Goal: Task Accomplishment & Management: Manage account settings

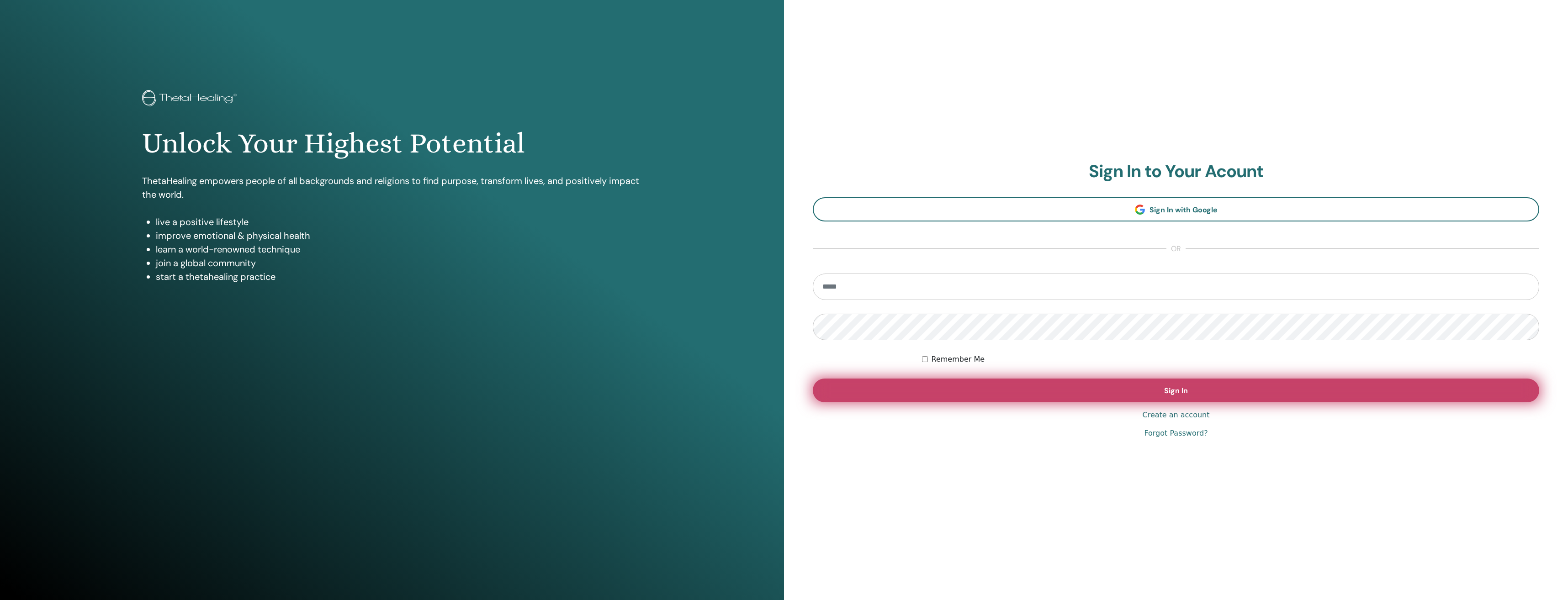
type input "**********"
click at [1218, 394] on button "Sign In" at bounding box center [1175, 390] width 726 height 24
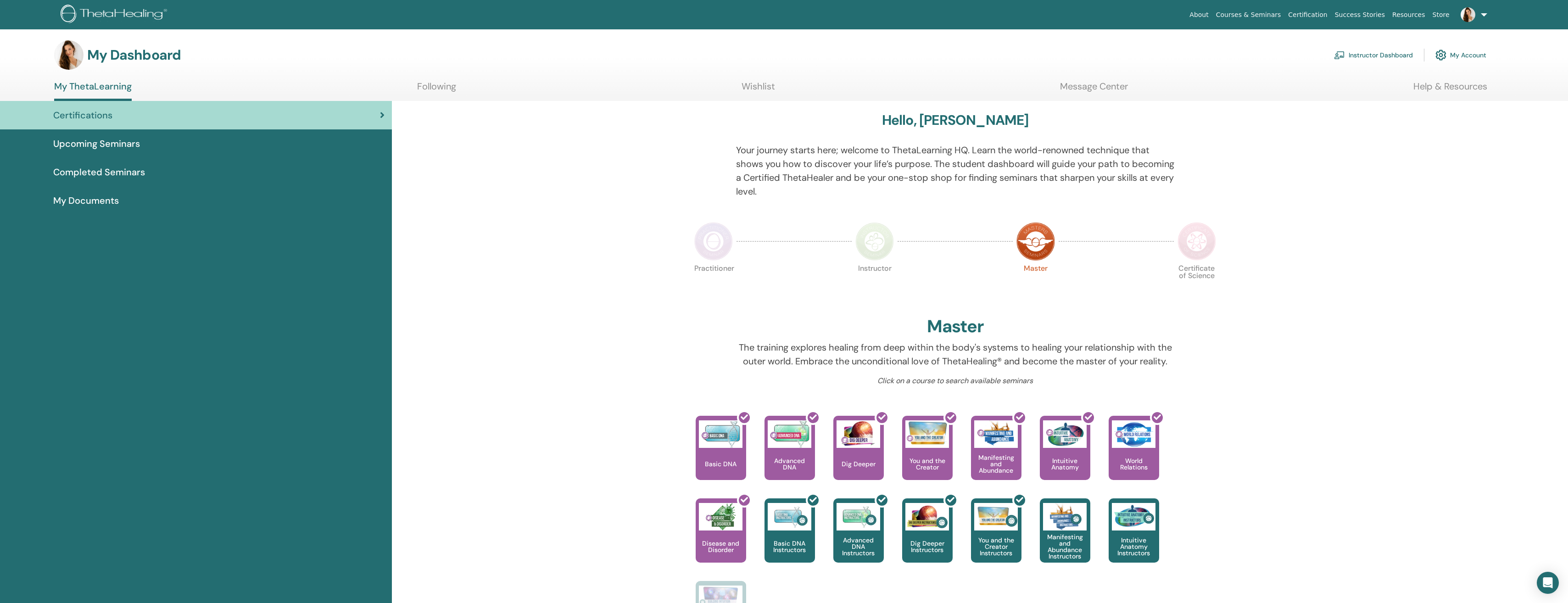
click at [1487, 12] on link at bounding box center [1472, 15] width 38 height 29
click at [1444, 175] on span "Messages" at bounding box center [1437, 172] width 30 height 9
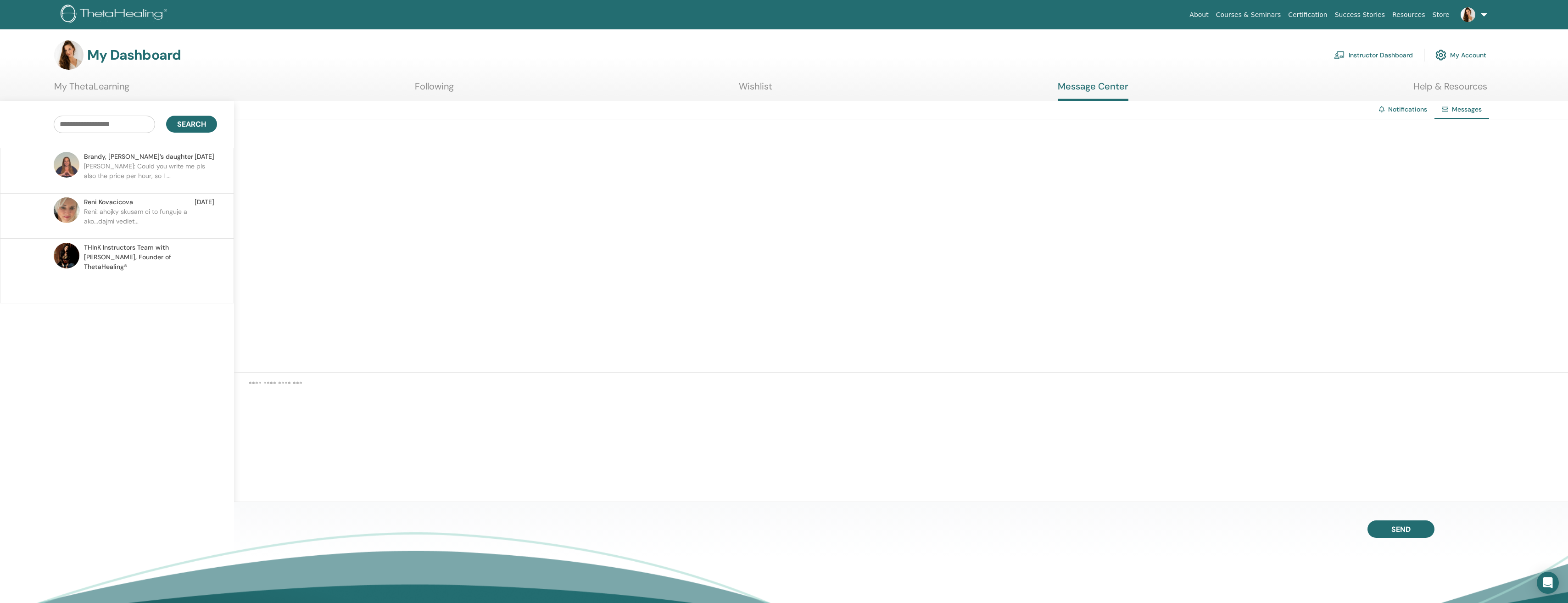
click at [100, 168] on p "Janka: Could you write me pls also the price per hour, so I ..." at bounding box center [150, 175] width 133 height 28
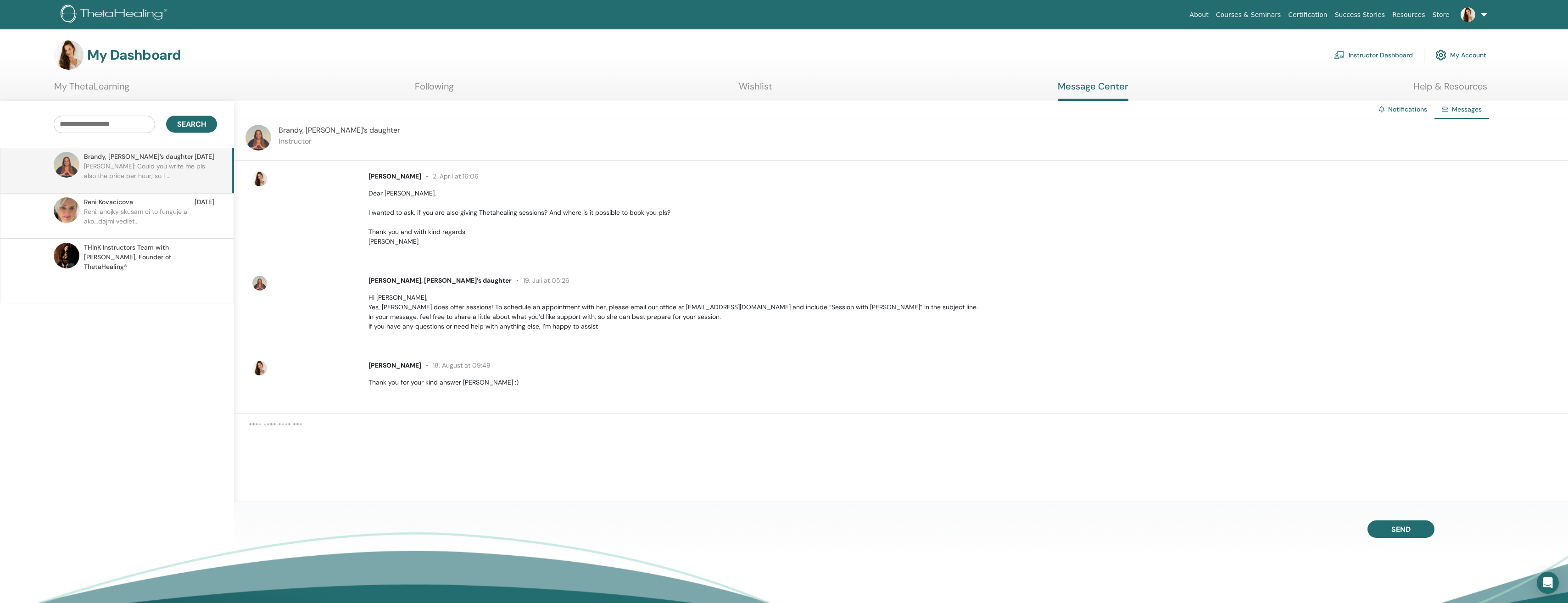
scroll to position [56, 0]
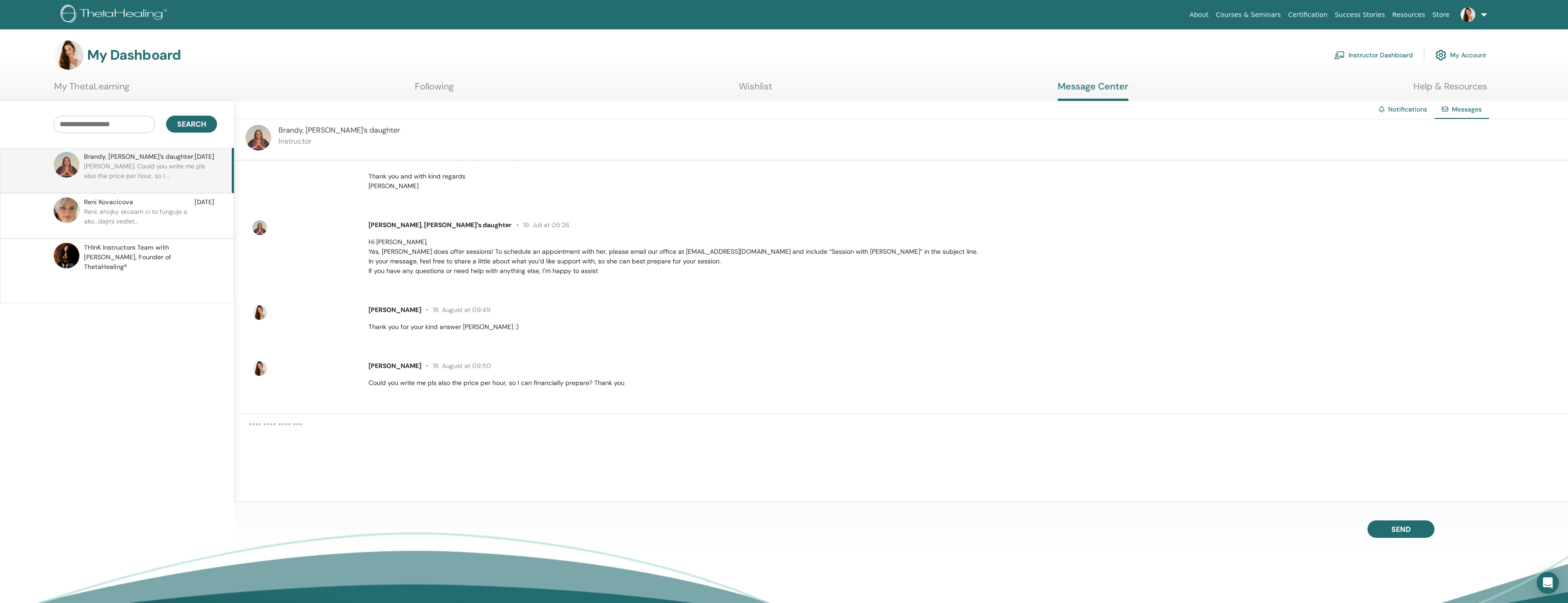
click at [103, 260] on span "THInK Instructors Team with Vianna Stibal, Founder of ThetaHealing®" at bounding box center [149, 257] width 130 height 29
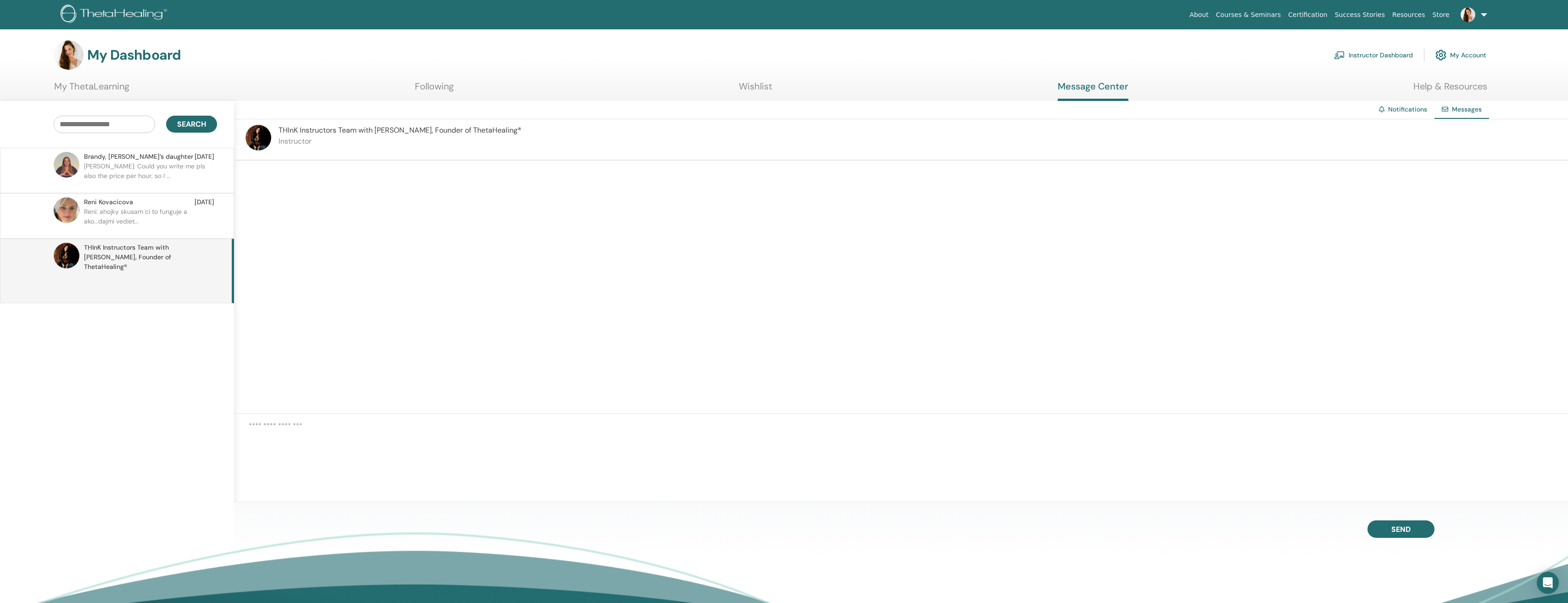
click at [762, 86] on link "Wishlist" at bounding box center [755, 89] width 34 height 18
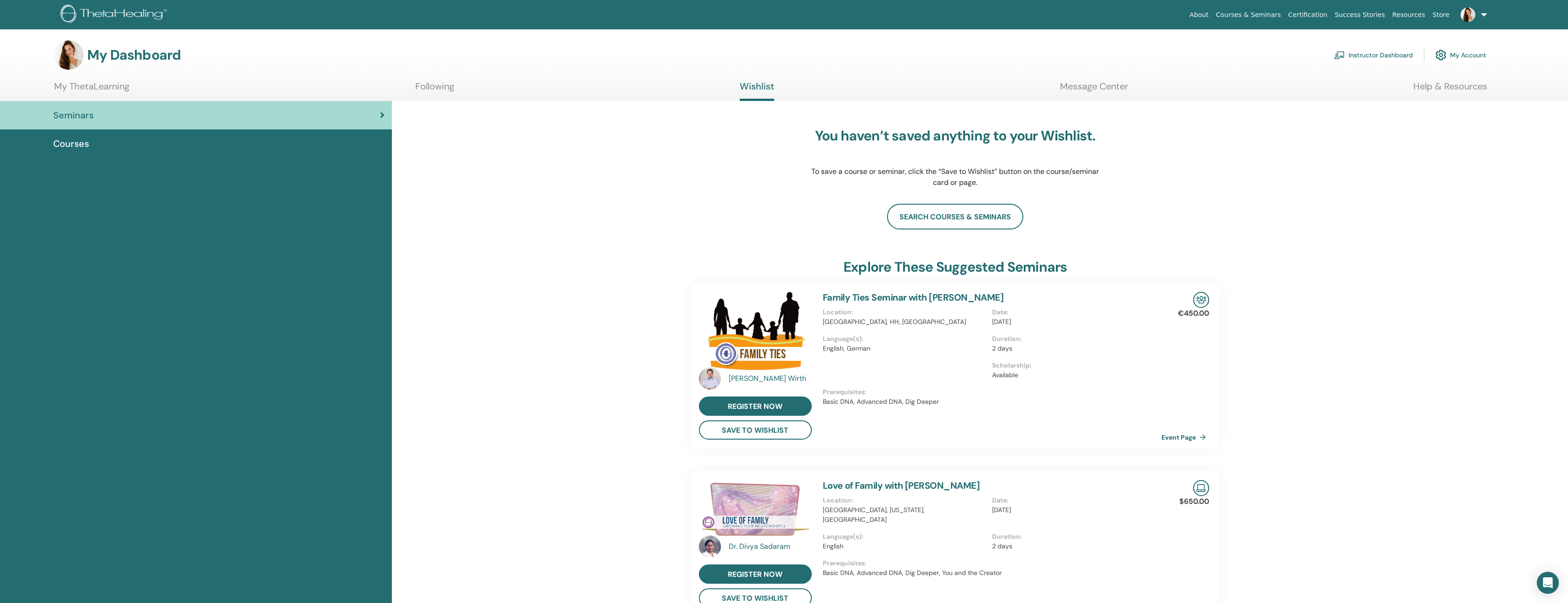
click at [85, 143] on span "Courses" at bounding box center [71, 144] width 36 height 14
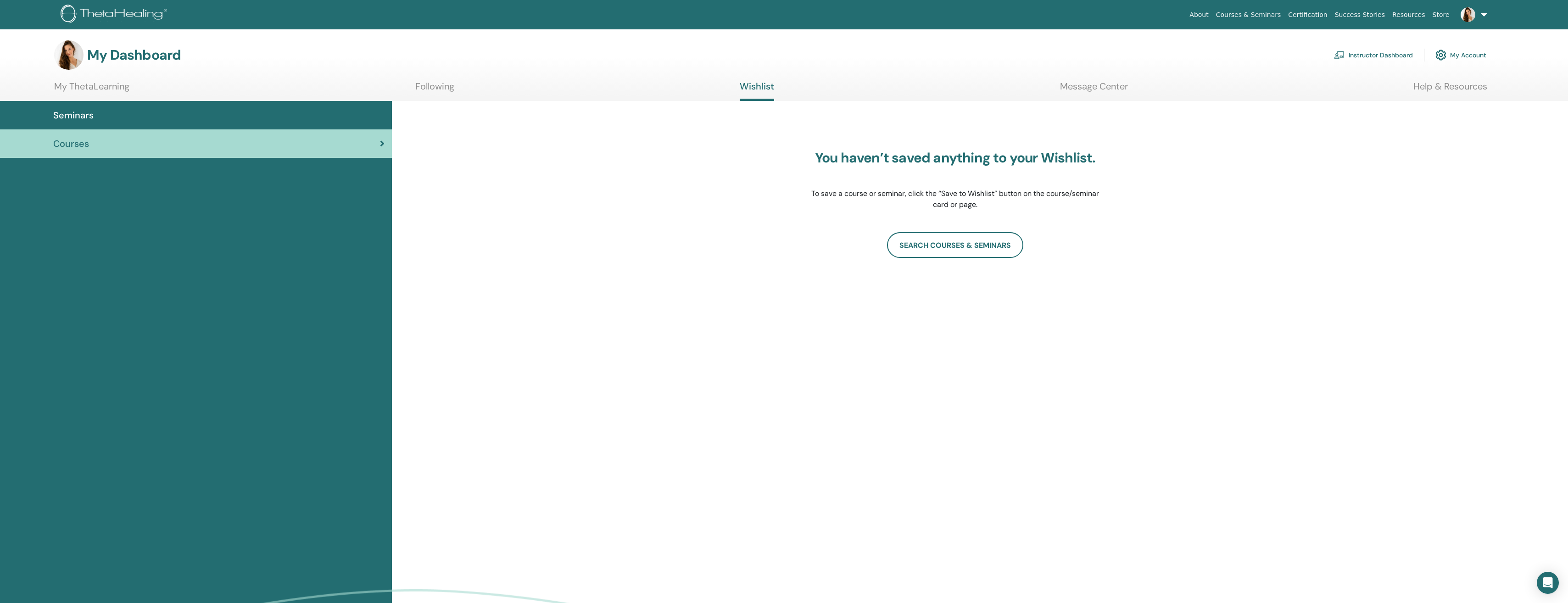
click at [433, 94] on link "Following" at bounding box center [435, 89] width 39 height 18
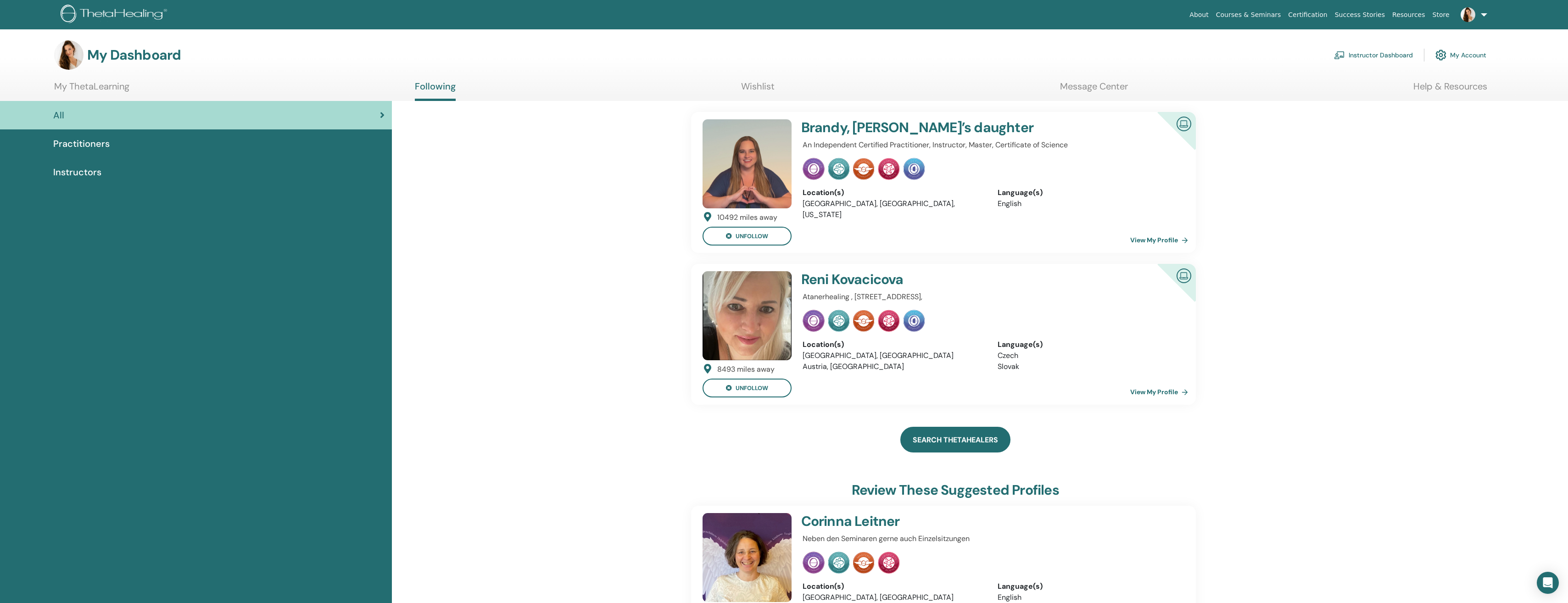
click at [979, 437] on link "Search ThetaHealers" at bounding box center [955, 440] width 110 height 26
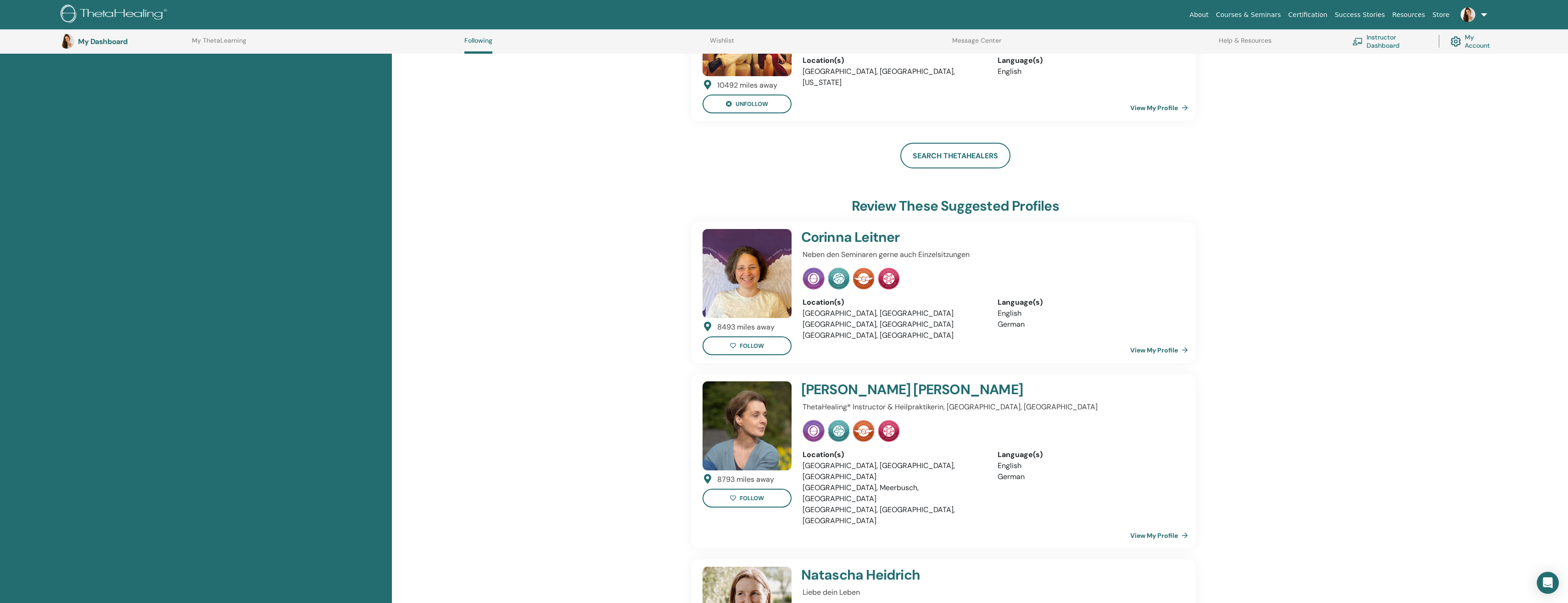
scroll to position [529, 0]
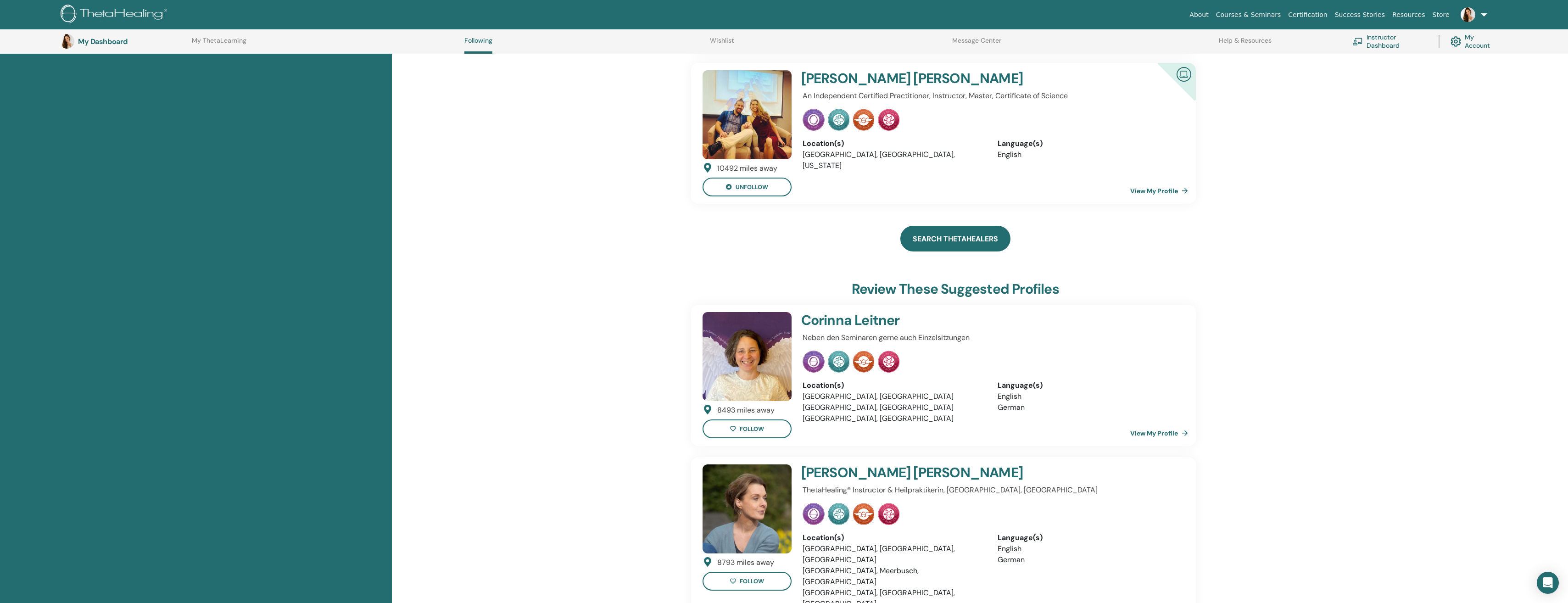
click at [951, 240] on link "Search ThetaHealers" at bounding box center [955, 239] width 110 height 26
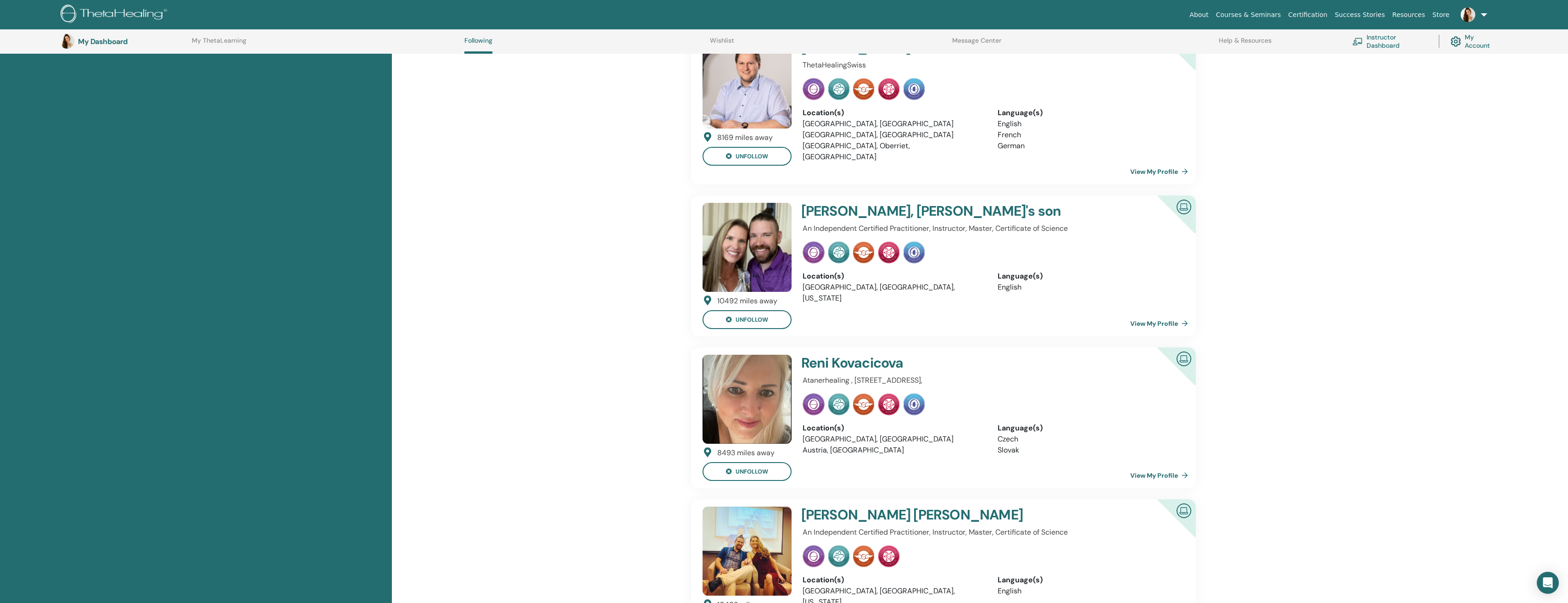
scroll to position [254, 0]
click at [1146, 468] on link "View My Profile" at bounding box center [1161, 478] width 62 height 18
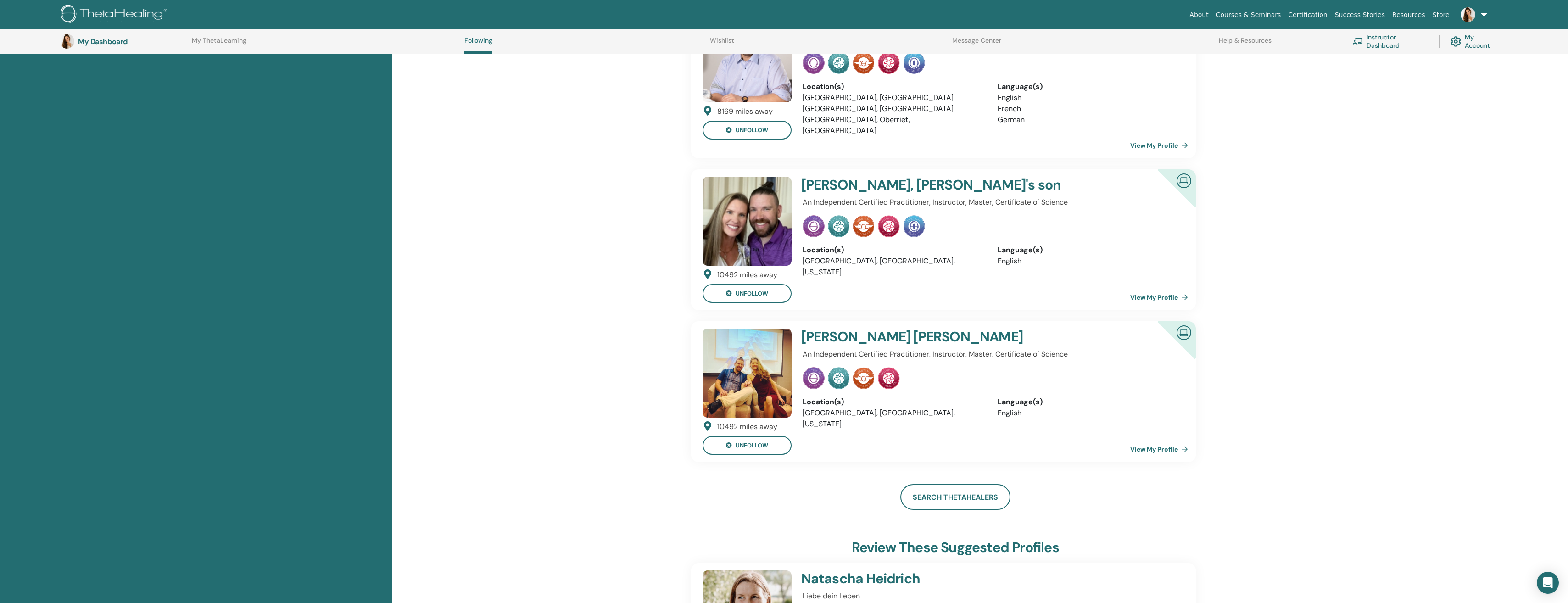
scroll to position [254, 0]
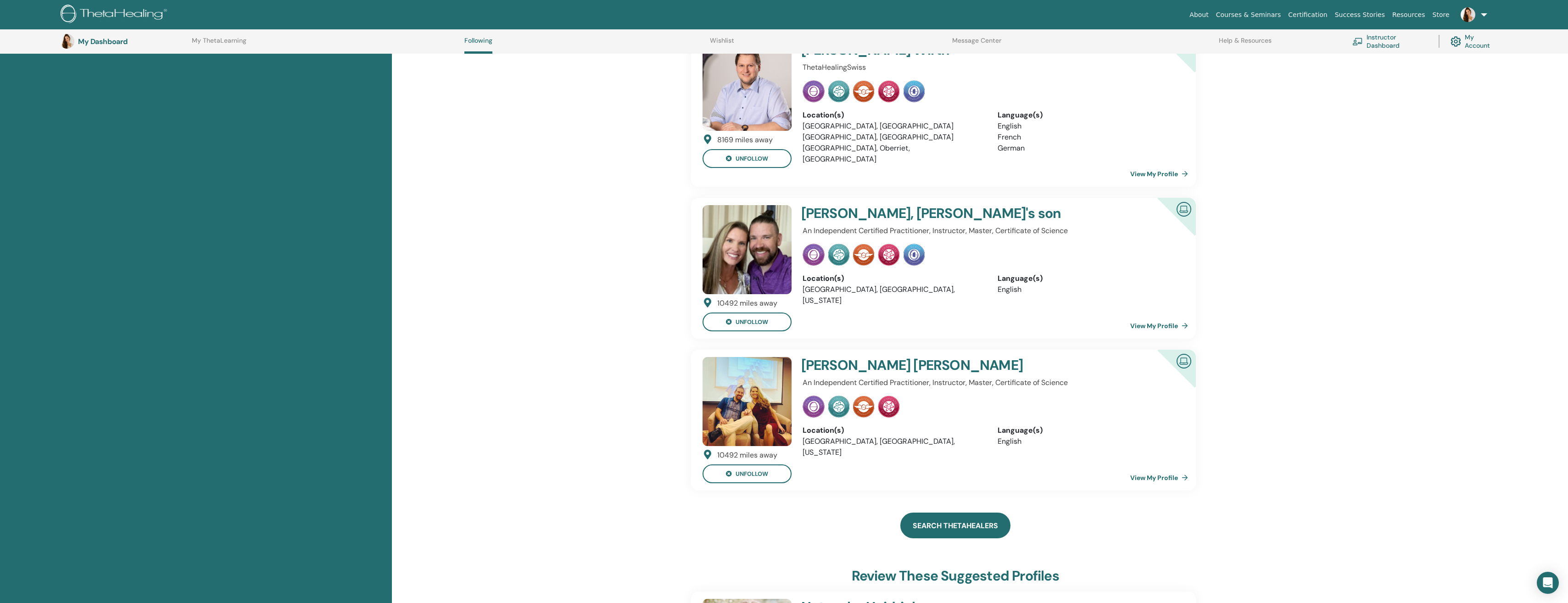
click at [955, 520] on link "Search ThetaHealers" at bounding box center [955, 525] width 110 height 26
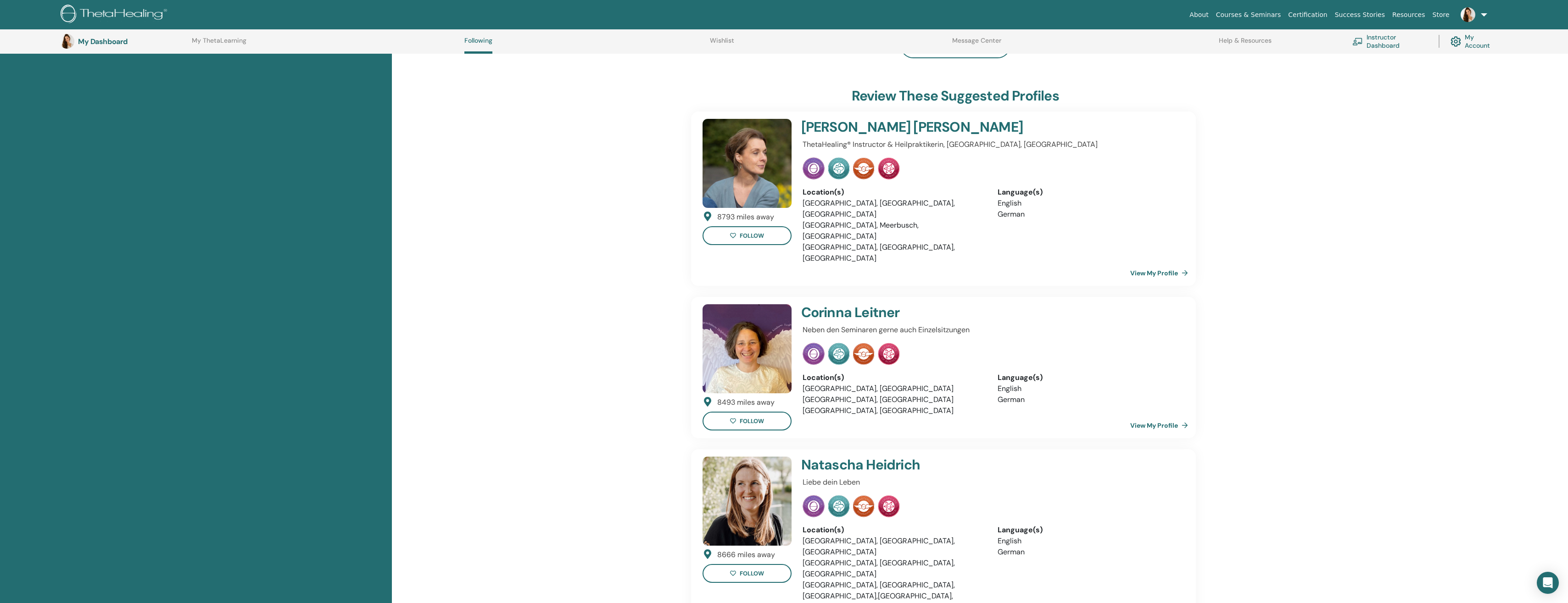
scroll to position [805, 0]
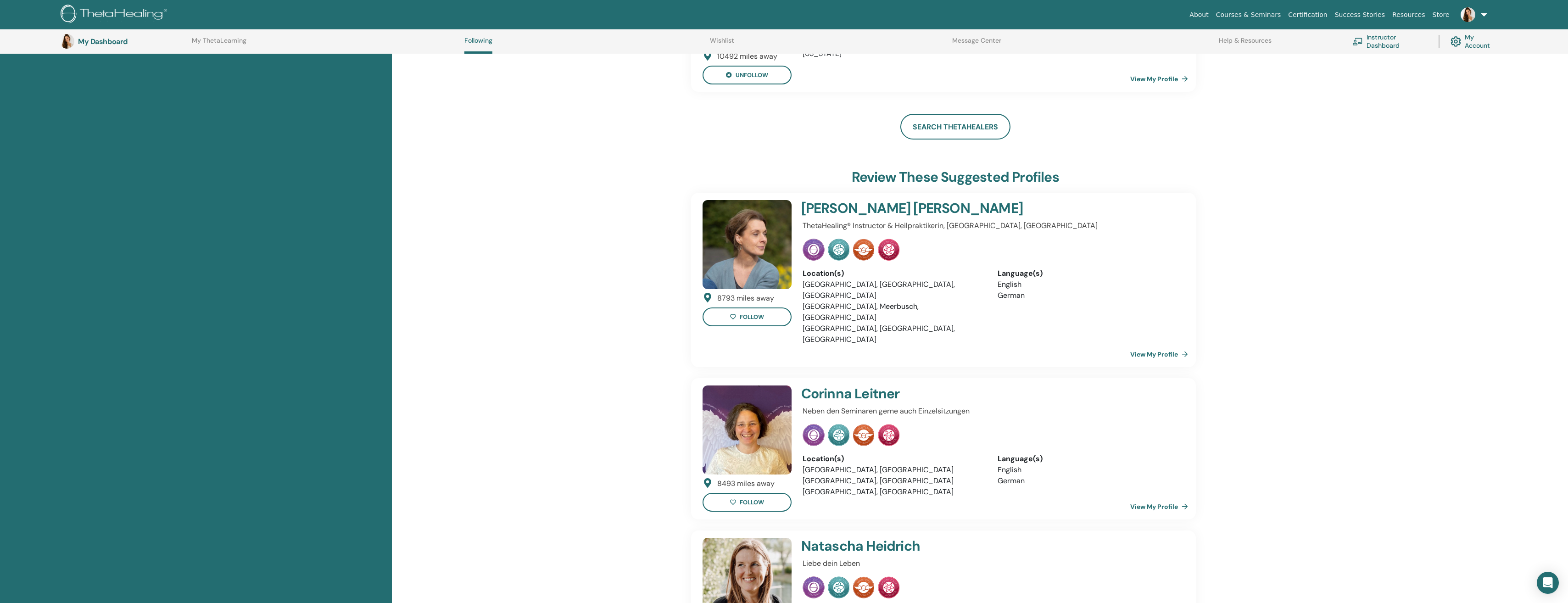
click at [1468, 12] on img at bounding box center [1468, 15] width 15 height 15
click at [1452, 202] on span "My Theta Account" at bounding box center [1449, 202] width 54 height 9
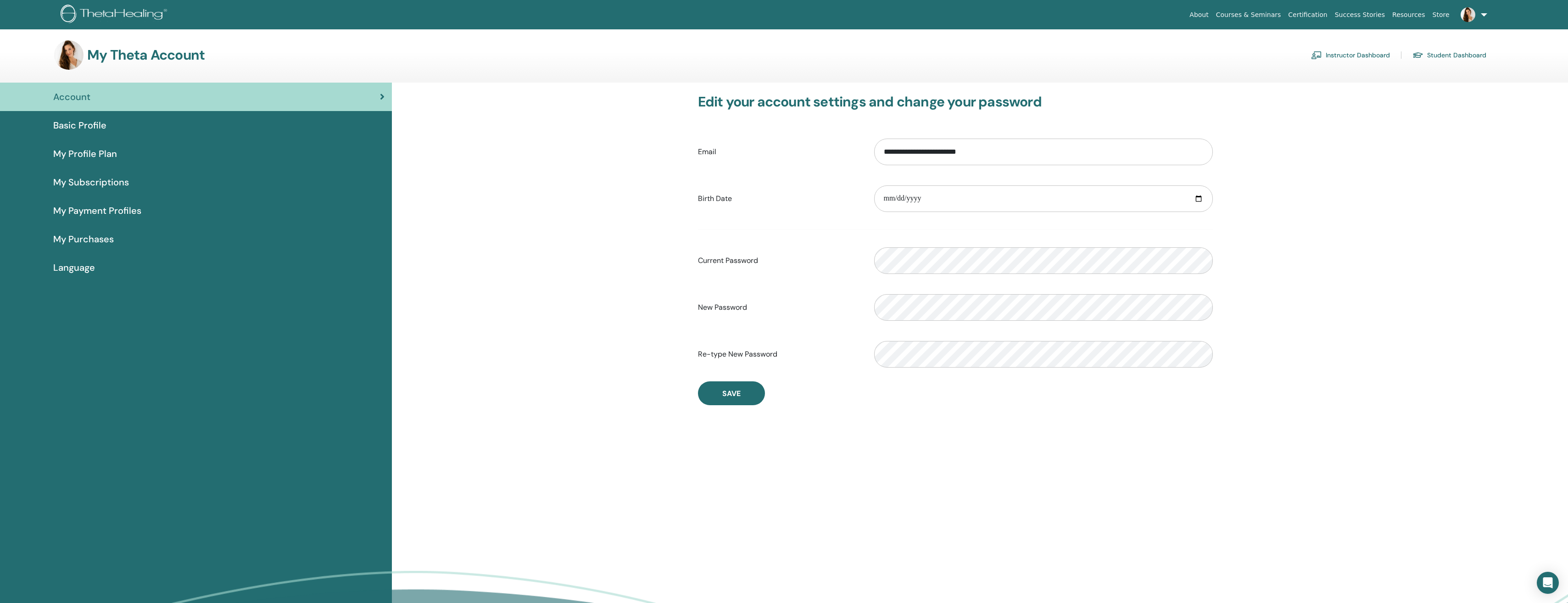
click at [89, 125] on span "Basic Profile" at bounding box center [79, 125] width 53 height 14
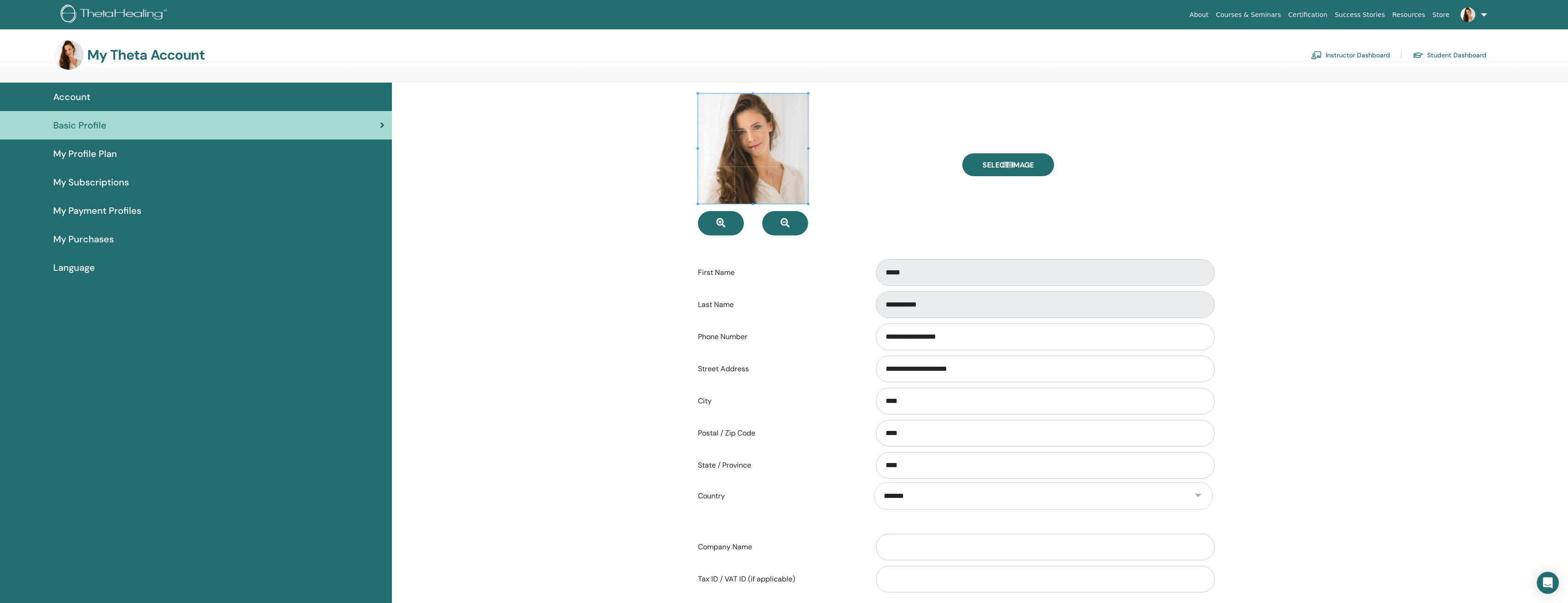
click at [79, 154] on span "My Profile Plan" at bounding box center [85, 154] width 64 height 14
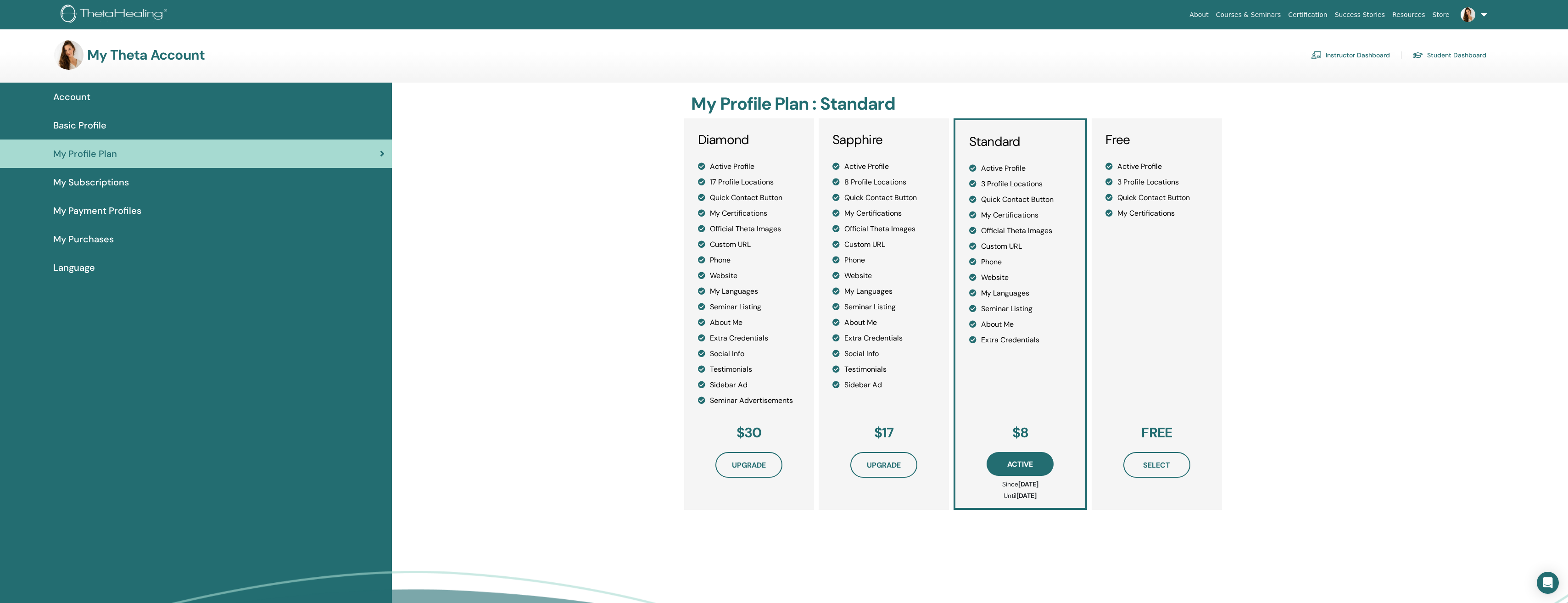
click at [77, 183] on span "My Subscriptions" at bounding box center [91, 182] width 76 height 14
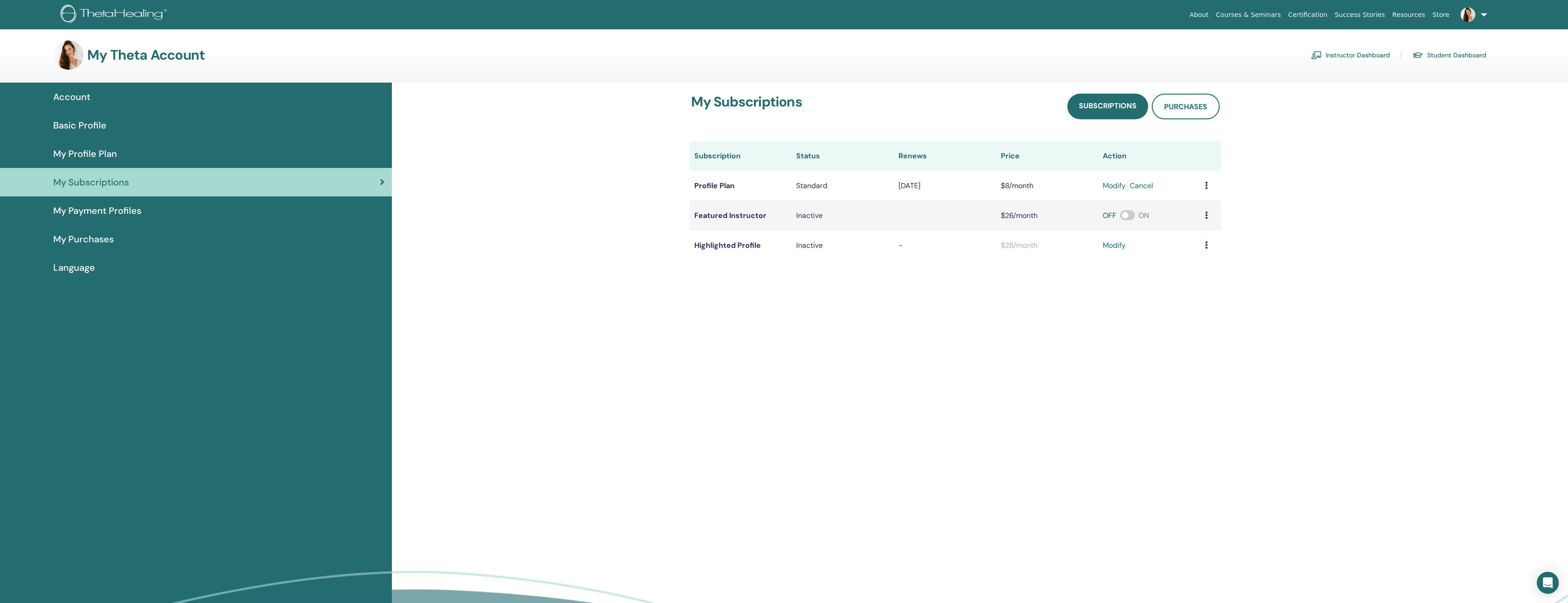
click at [87, 213] on span "My Payment Profiles" at bounding box center [97, 210] width 88 height 14
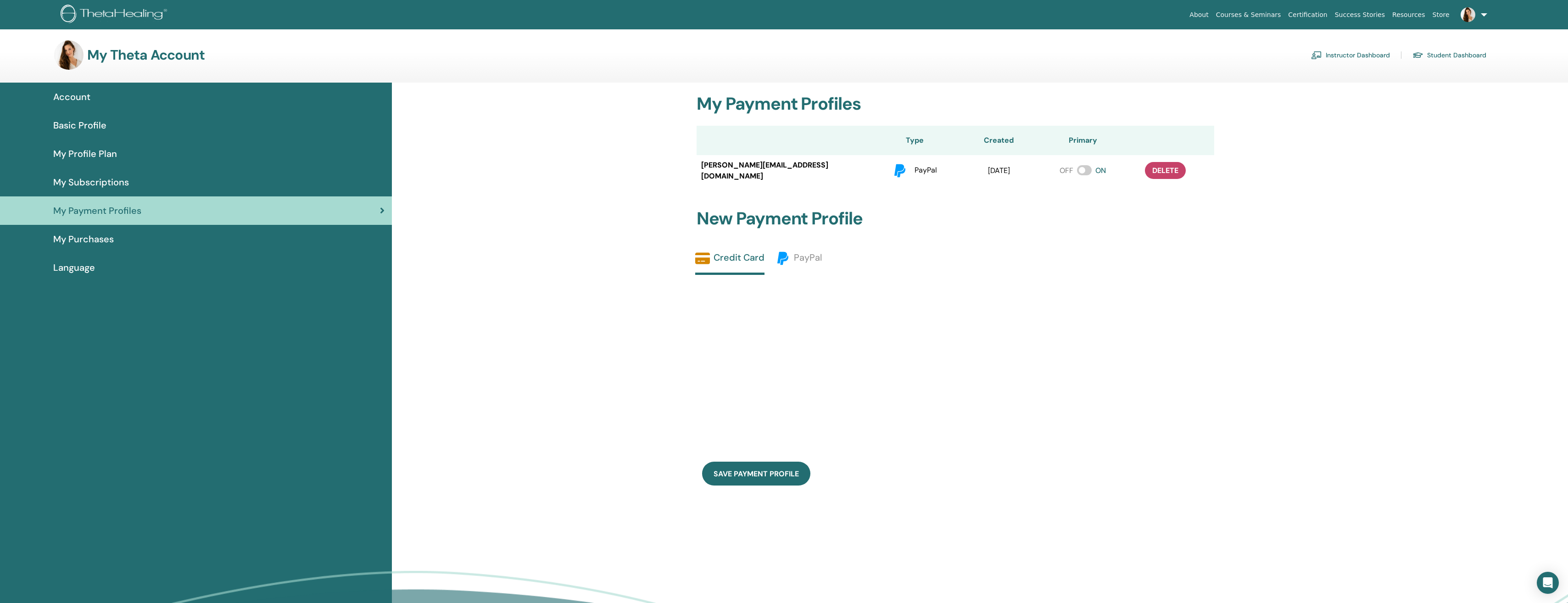
click at [97, 240] on span "My Purchases" at bounding box center [83, 239] width 61 height 14
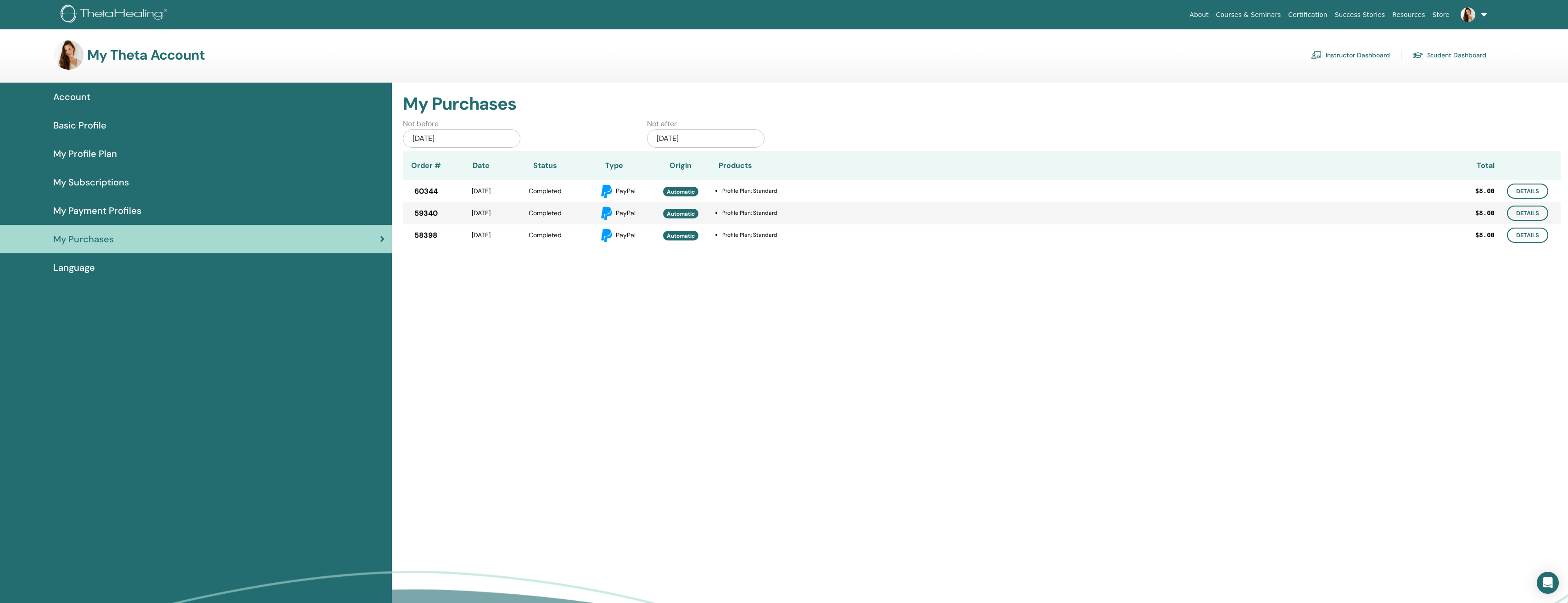
click at [77, 266] on span "Language" at bounding box center [74, 267] width 42 height 14
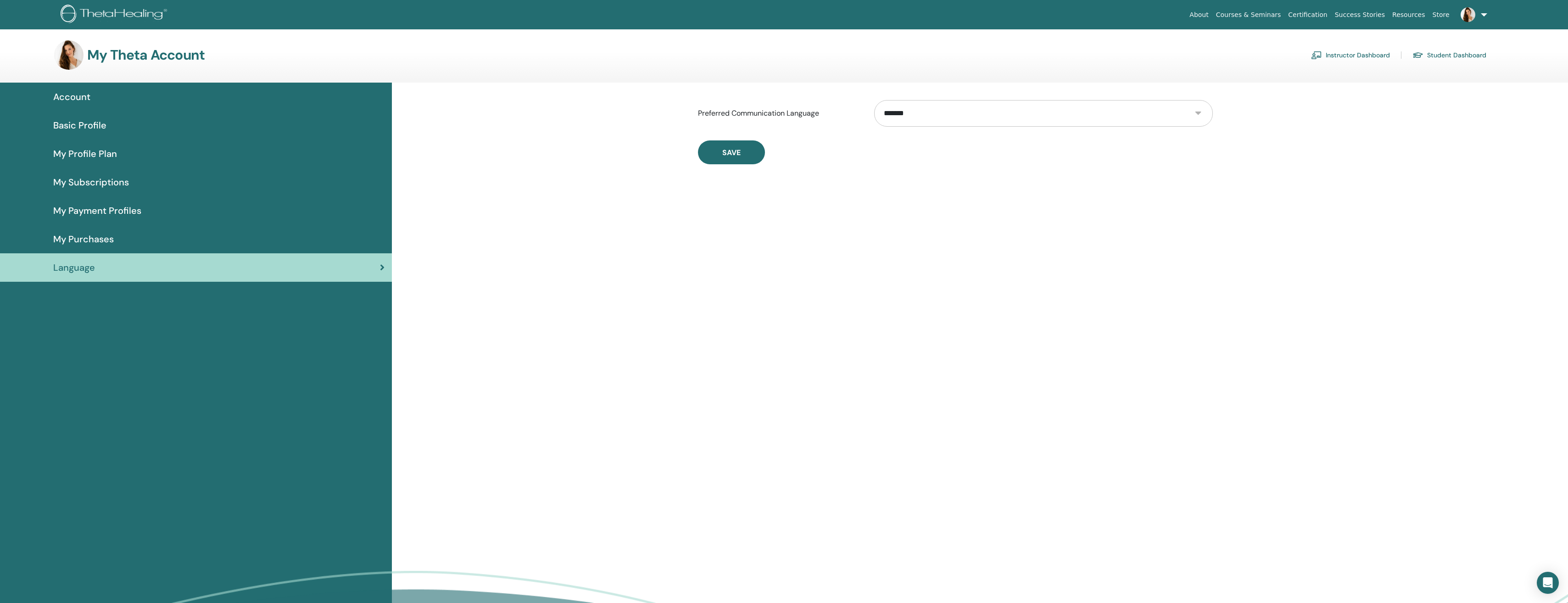
click at [1363, 56] on link "Instructor Dashboard" at bounding box center [1350, 55] width 79 height 15
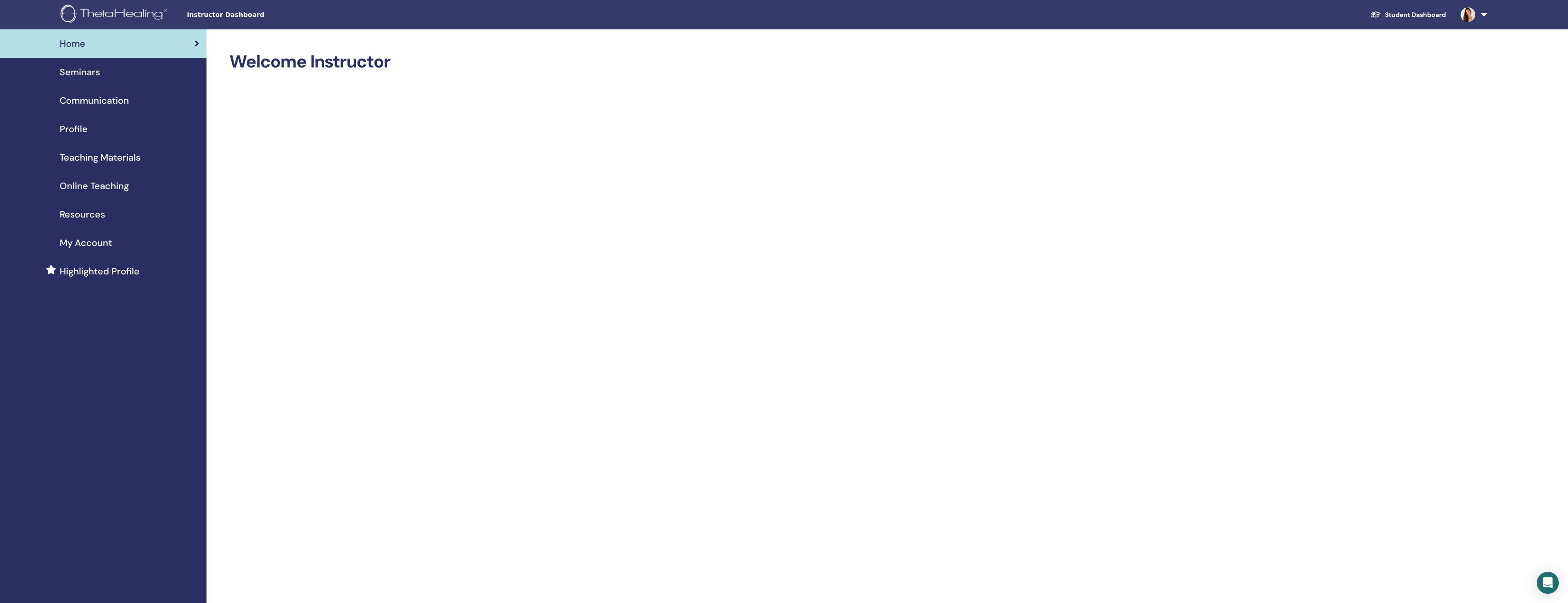
click at [1485, 11] on link at bounding box center [1472, 15] width 38 height 29
click at [1471, 51] on span "[PERSON_NAME]" at bounding box center [1476, 51] width 68 height 10
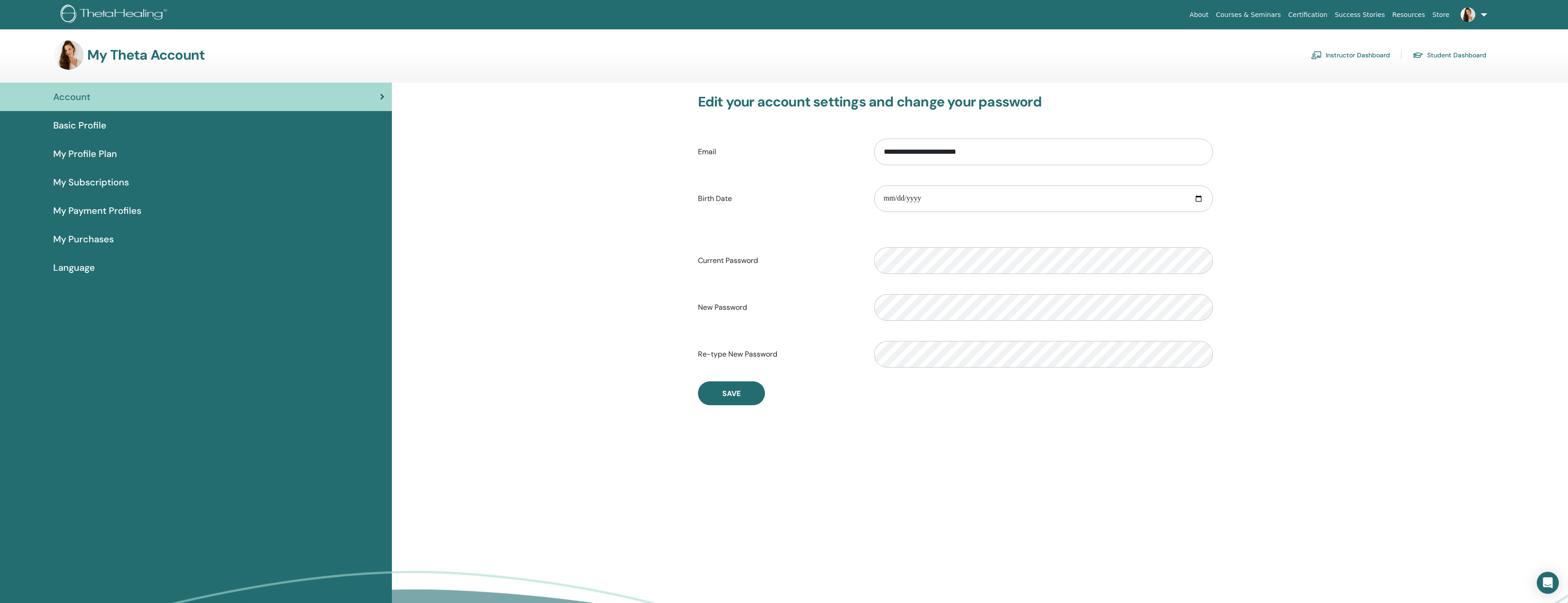
click at [1478, 10] on span at bounding box center [1468, 14] width 22 height 7
click at [1447, 47] on span "[PERSON_NAME]" at bounding box center [1472, 51] width 62 height 10
click at [1482, 9] on link at bounding box center [1472, 15] width 38 height 29
click at [1449, 202] on span "My Theta Account" at bounding box center [1449, 202] width 54 height 9
click at [55, 117] on link "Basic Profile" at bounding box center [196, 125] width 392 height 29
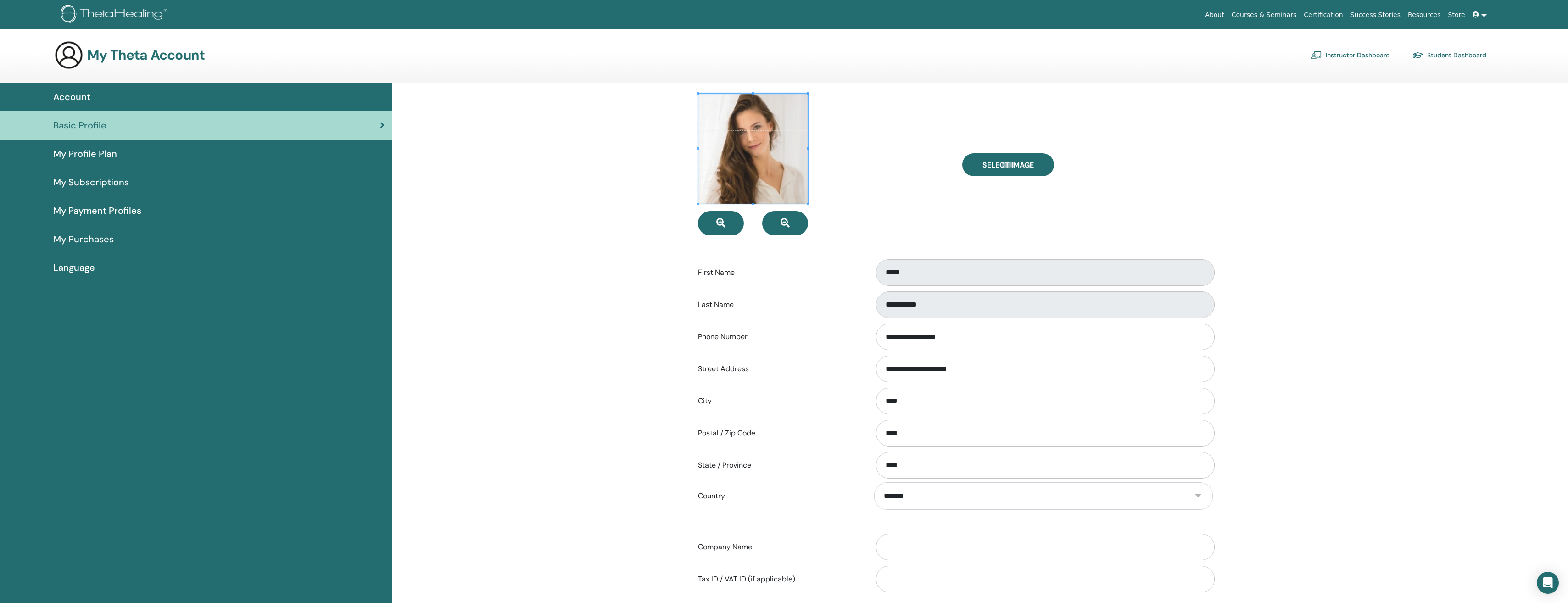
click at [82, 124] on span "Basic Profile" at bounding box center [79, 125] width 53 height 14
click at [1399, 275] on div "**********" at bounding box center [980, 417] width 1176 height 670
